Goal: Complete application form

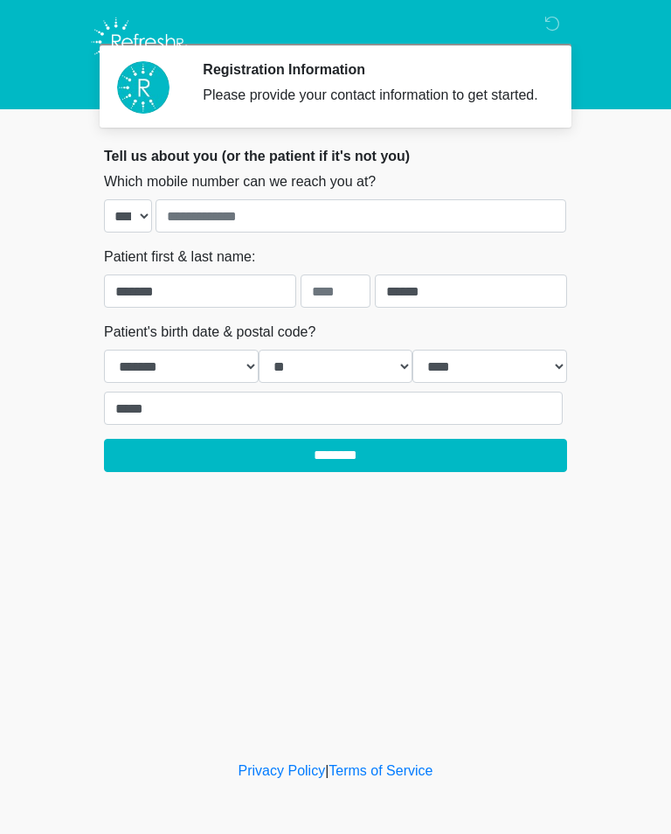
select select "**"
select select "****"
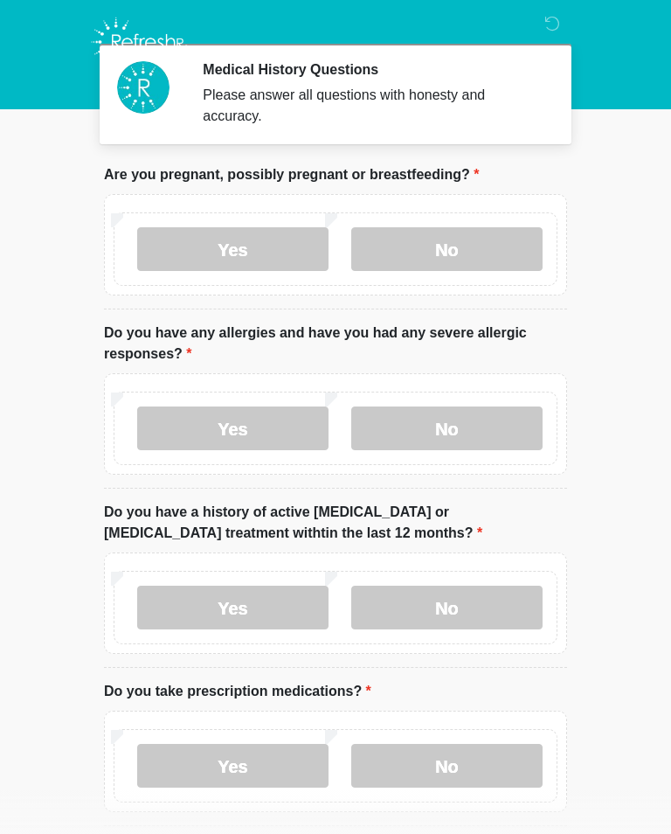
click at [481, 249] on label "No" at bounding box center [446, 249] width 191 height 44
click at [481, 419] on label "No" at bounding box center [446, 428] width 191 height 44
click at [505, 605] on label "No" at bounding box center [446, 607] width 191 height 44
click at [488, 765] on label "No" at bounding box center [446, 766] width 191 height 44
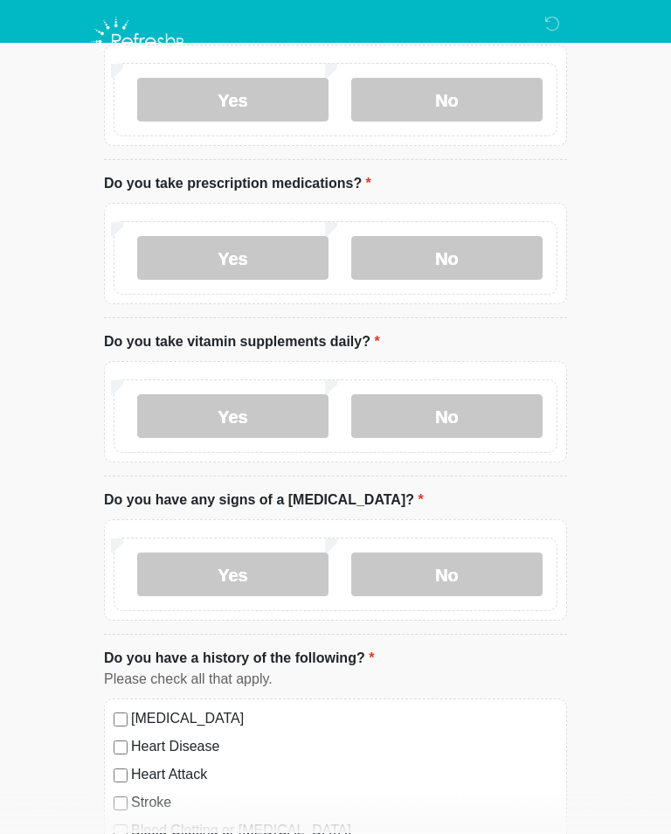
scroll to position [523, 0]
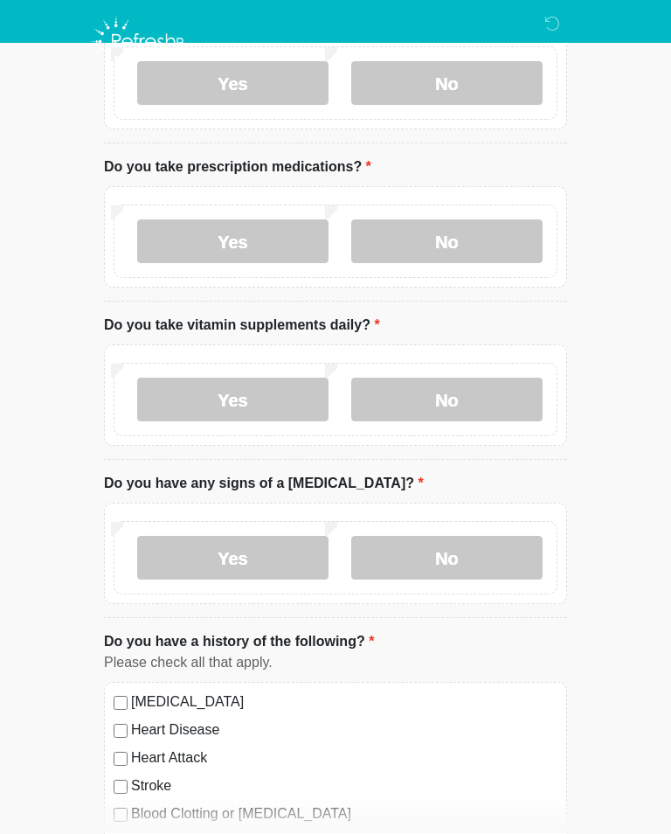
click at [270, 400] on label "Yes" at bounding box center [232, 400] width 191 height 44
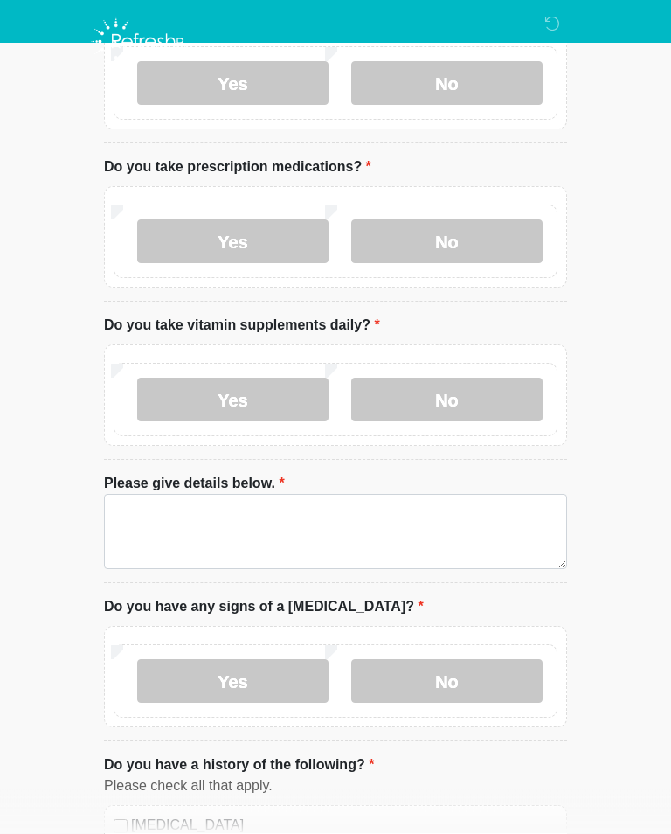
scroll to position [524, 0]
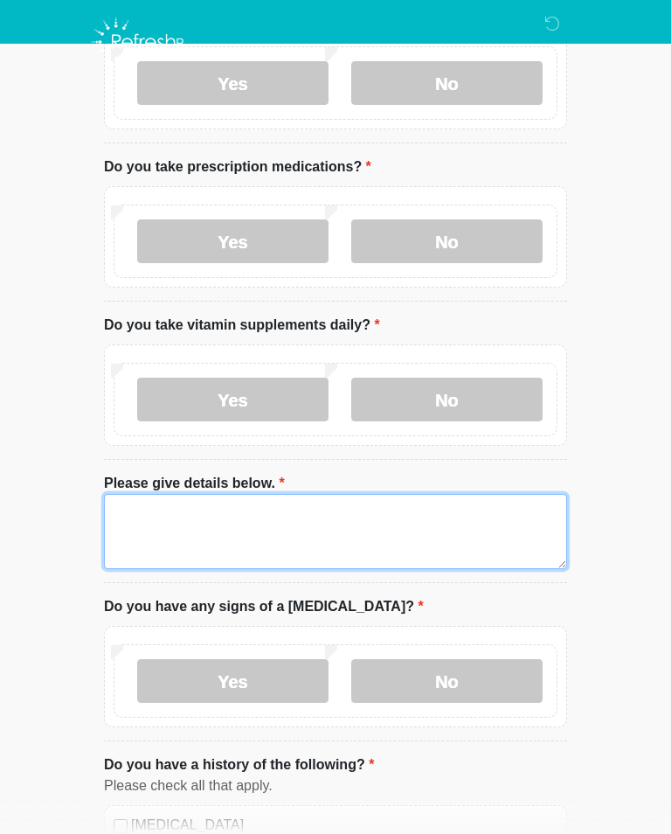
click at [356, 511] on textarea "Please give details below." at bounding box center [335, 531] width 463 height 75
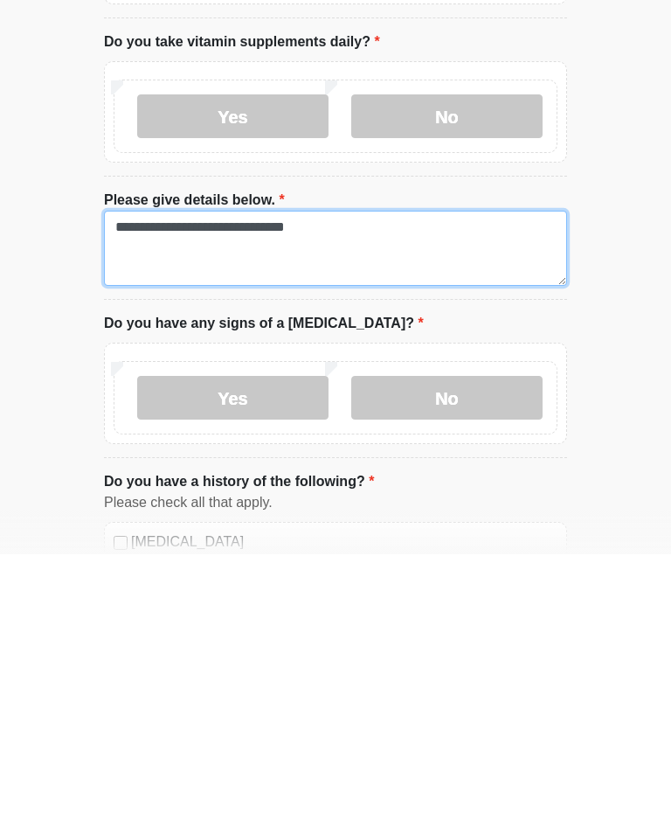
type textarea "**********"
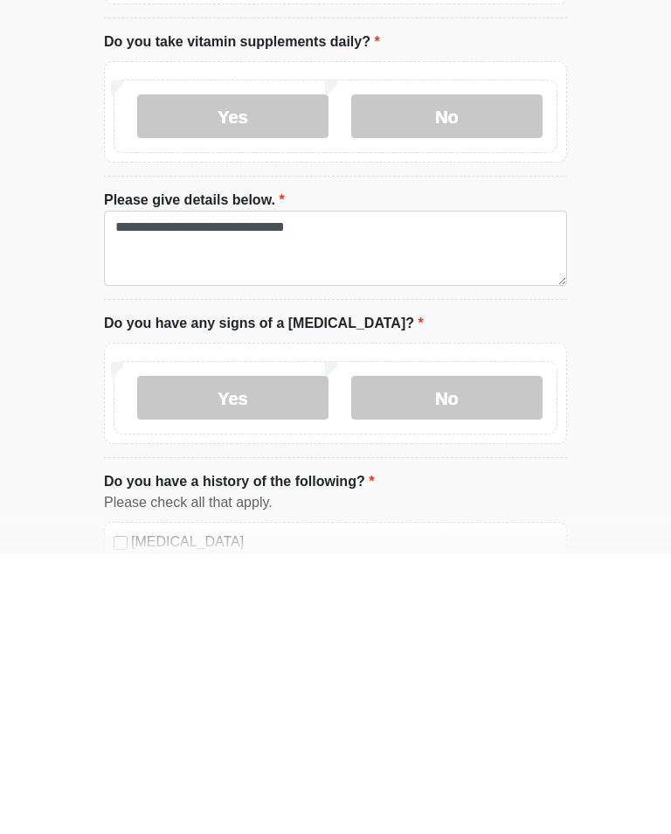
click at [491, 655] on label "No" at bounding box center [446, 677] width 191 height 44
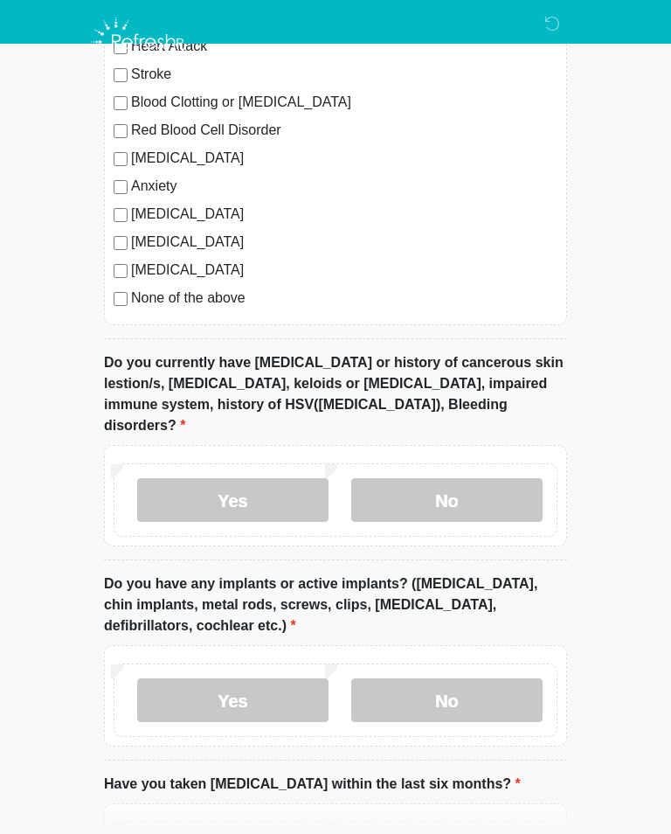
scroll to position [1362, 0]
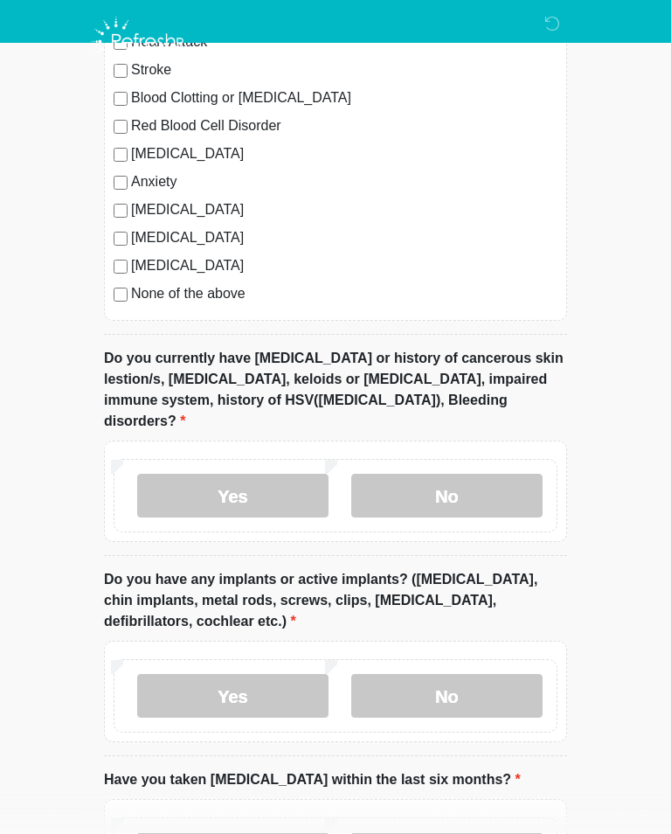
click at [488, 474] on label "No" at bounding box center [446, 496] width 191 height 44
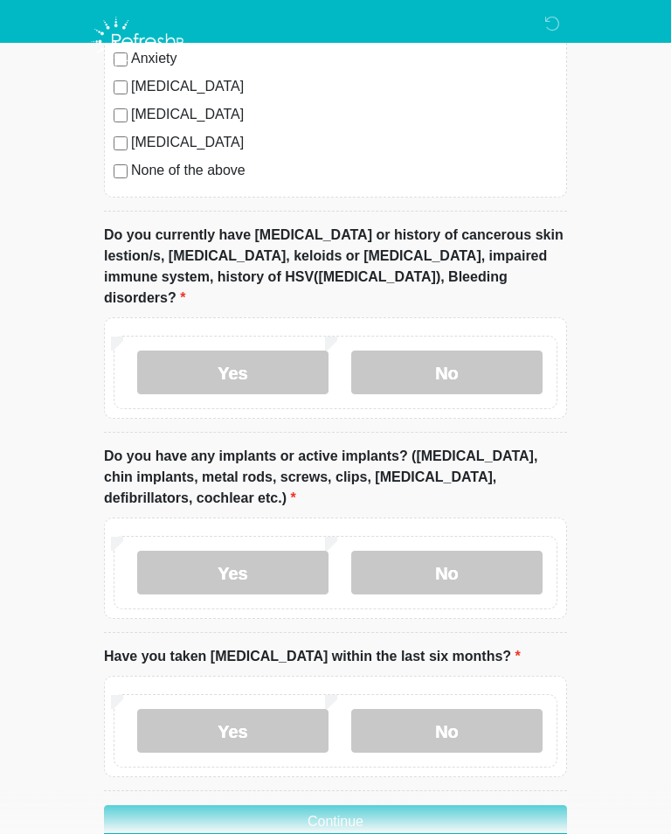
click at [494, 551] on label "No" at bounding box center [446, 573] width 191 height 44
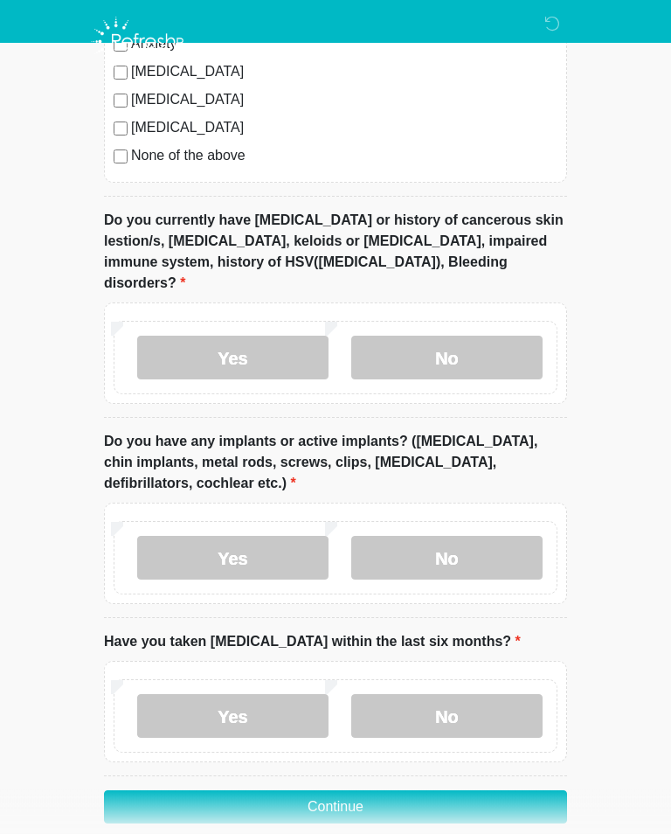
scroll to position [1532, 0]
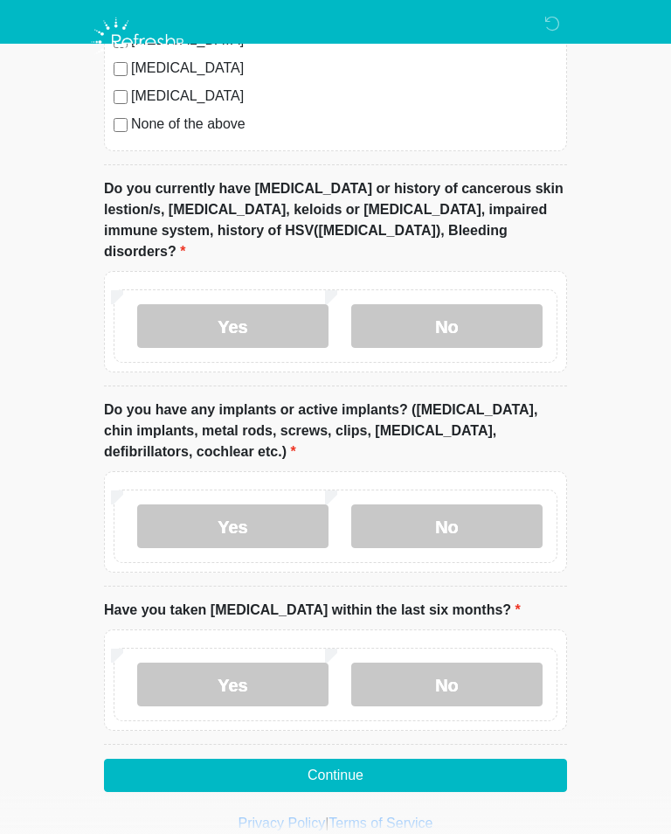
click at [448, 662] on label "No" at bounding box center [446, 684] width 191 height 44
click at [419, 758] on button "Continue" at bounding box center [335, 774] width 463 height 33
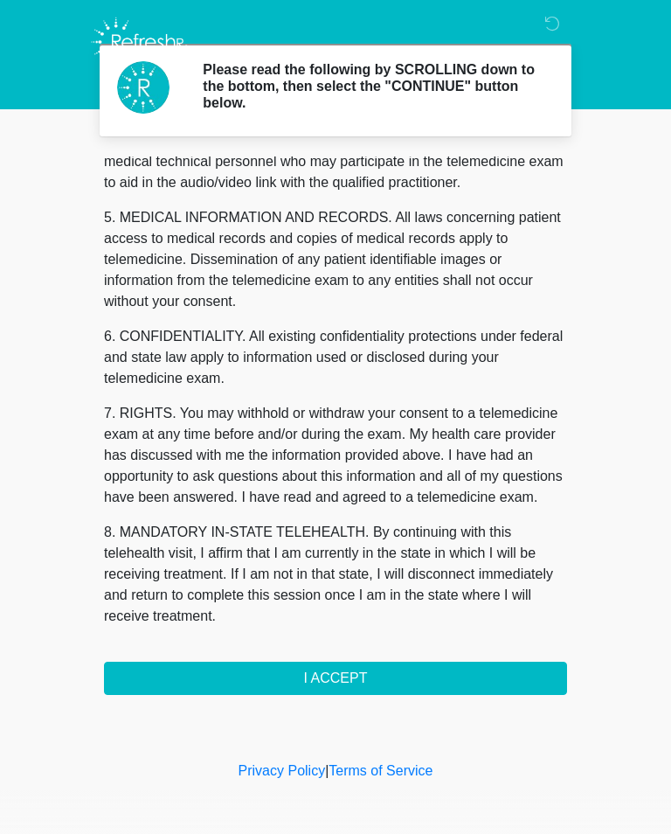
scroll to position [529, 0]
click at [394, 672] on button "I ACCEPT" at bounding box center [335, 677] width 463 height 33
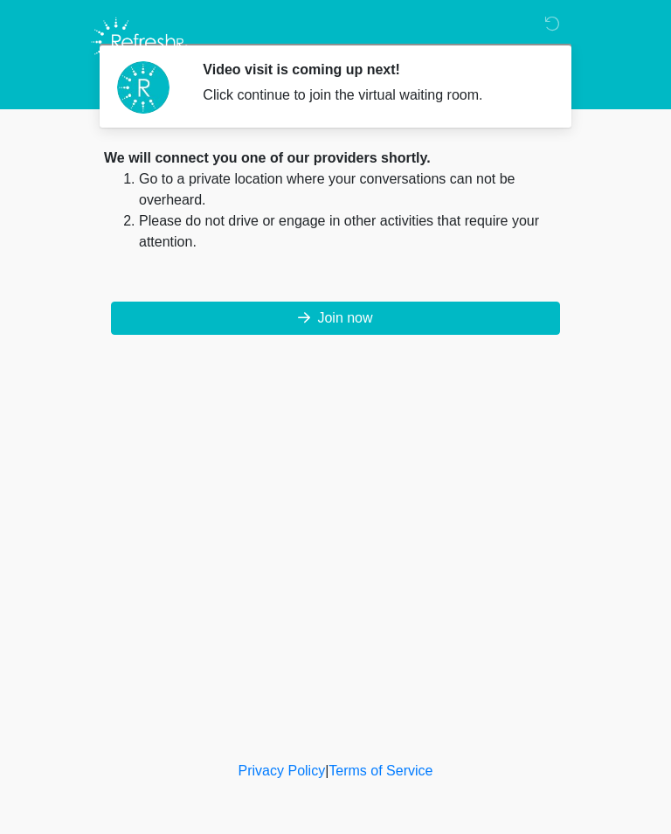
click at [377, 315] on button "Join now" at bounding box center [335, 317] width 449 height 33
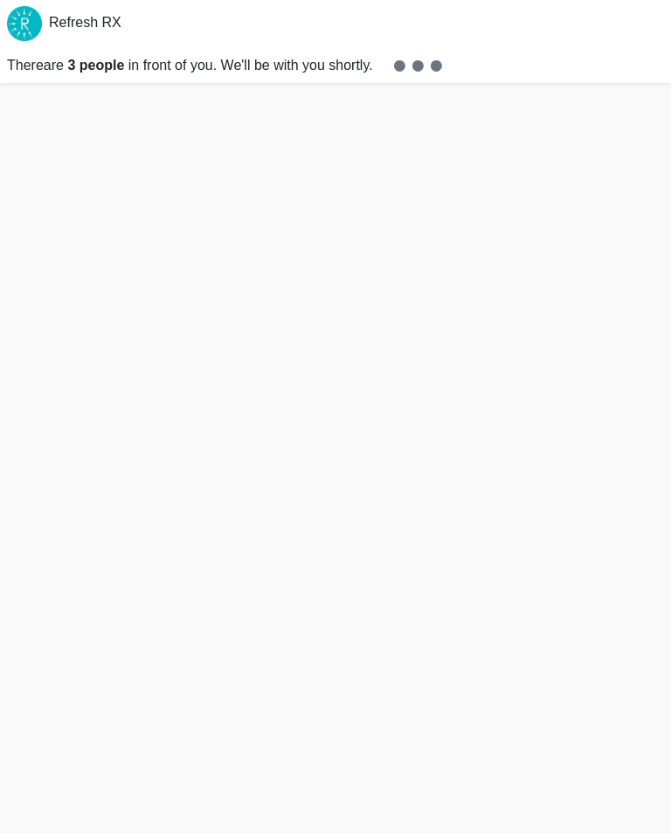
scroll to position [5, 0]
